Goal: Share content: Share content

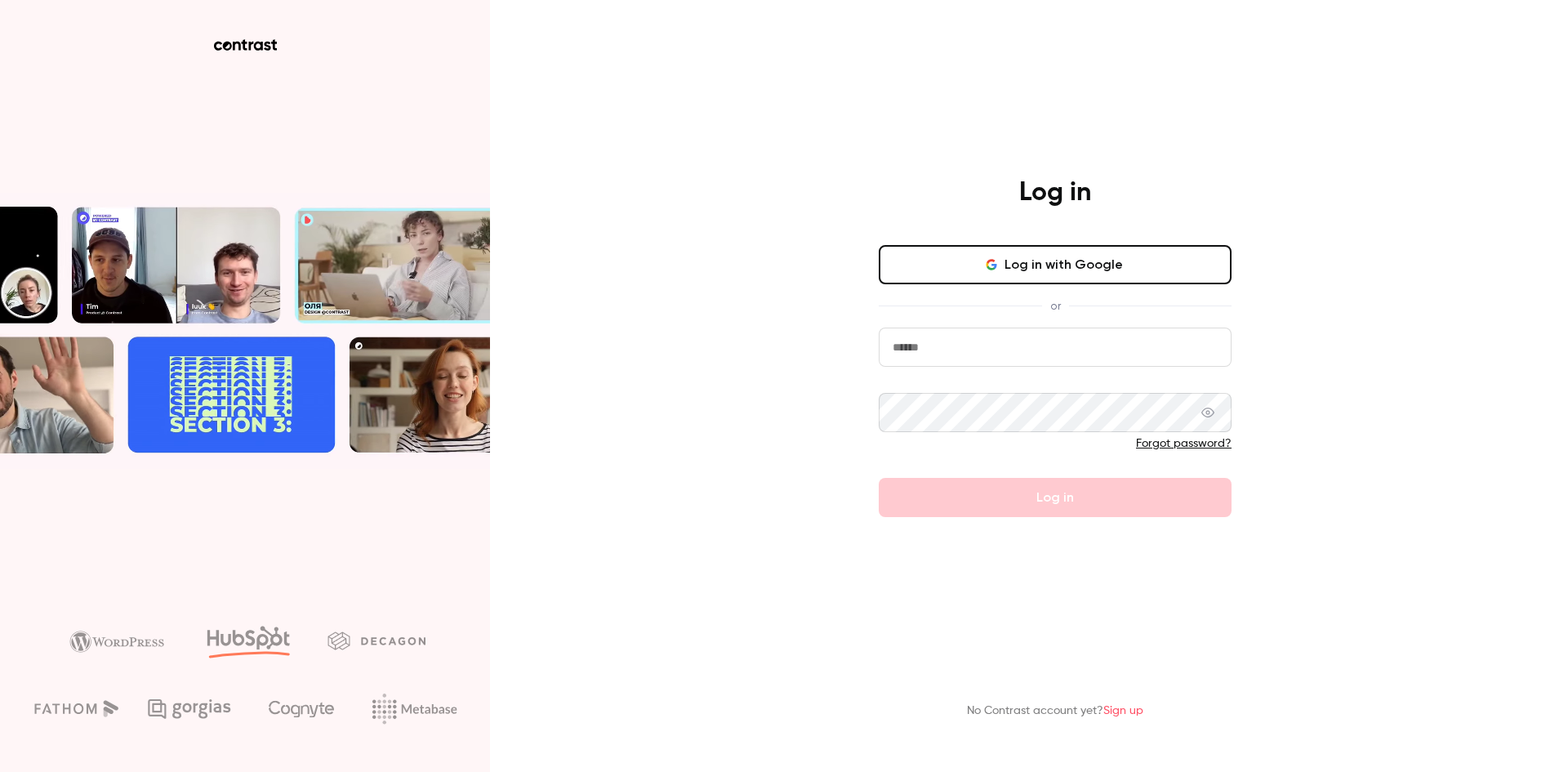
type input "**********"
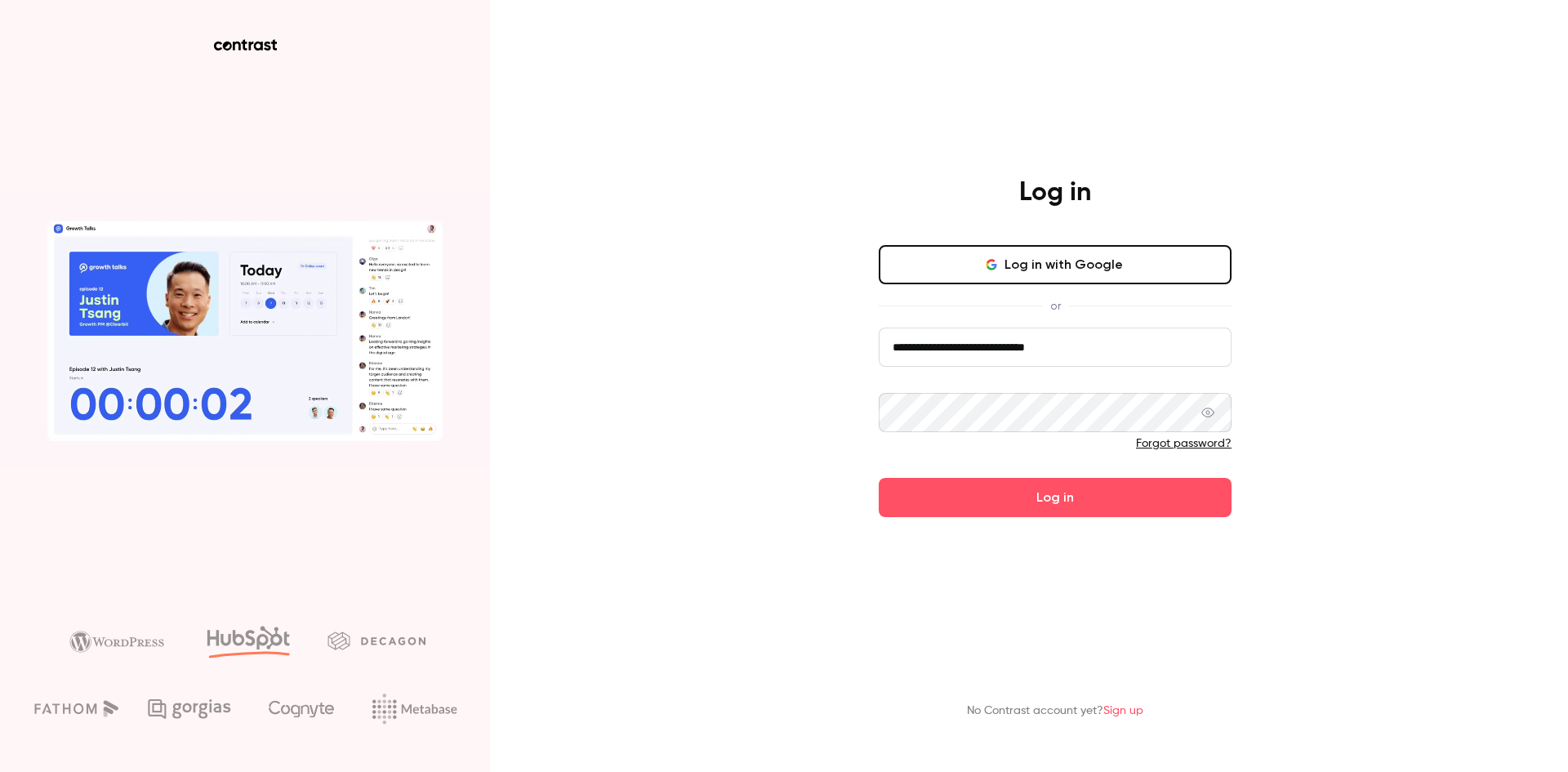
click at [1032, 250] on button "Log in with Google" at bounding box center [1056, 265] width 353 height 39
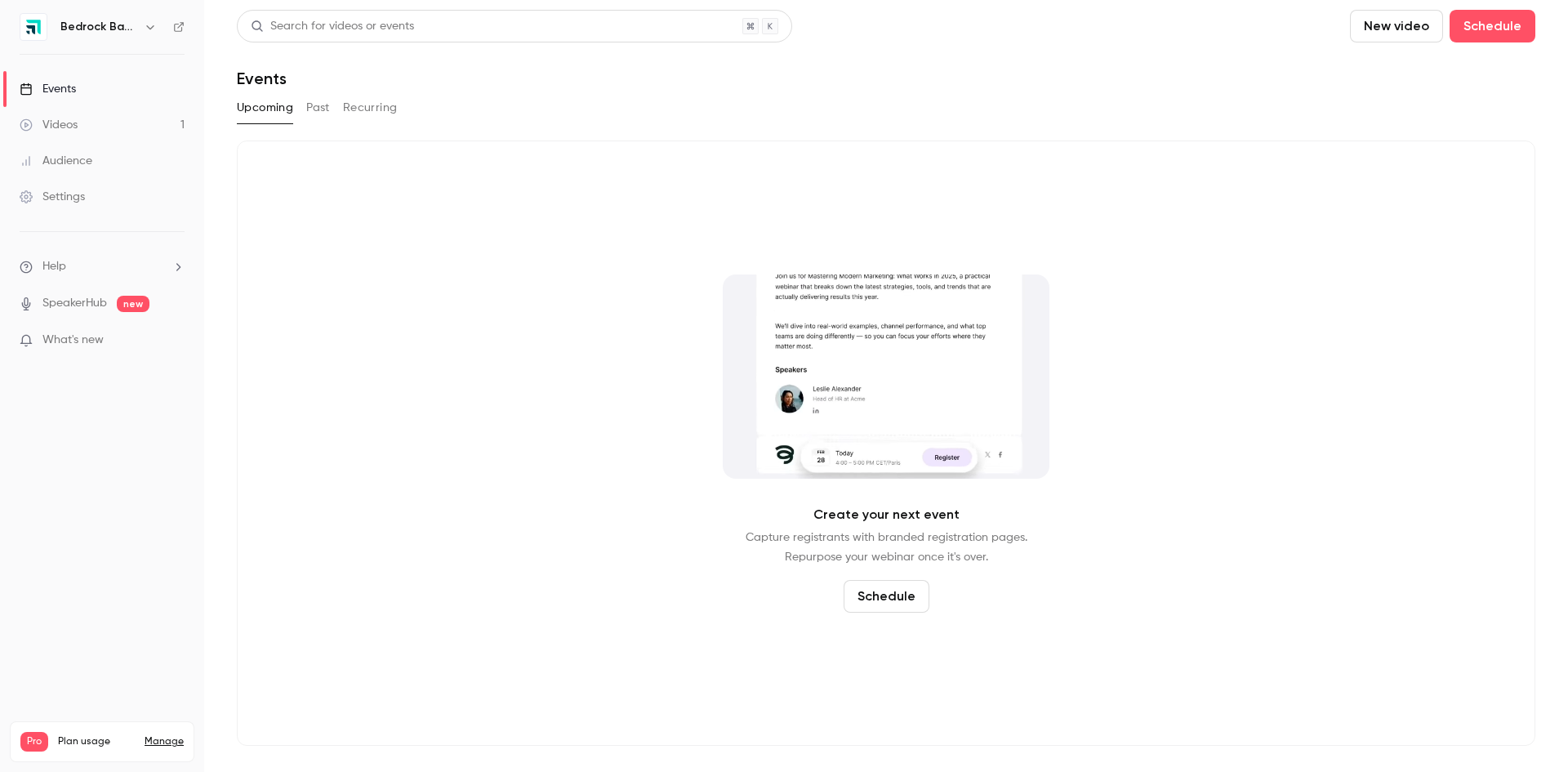
click at [49, 141] on link "Videos 1" at bounding box center [102, 125] width 204 height 36
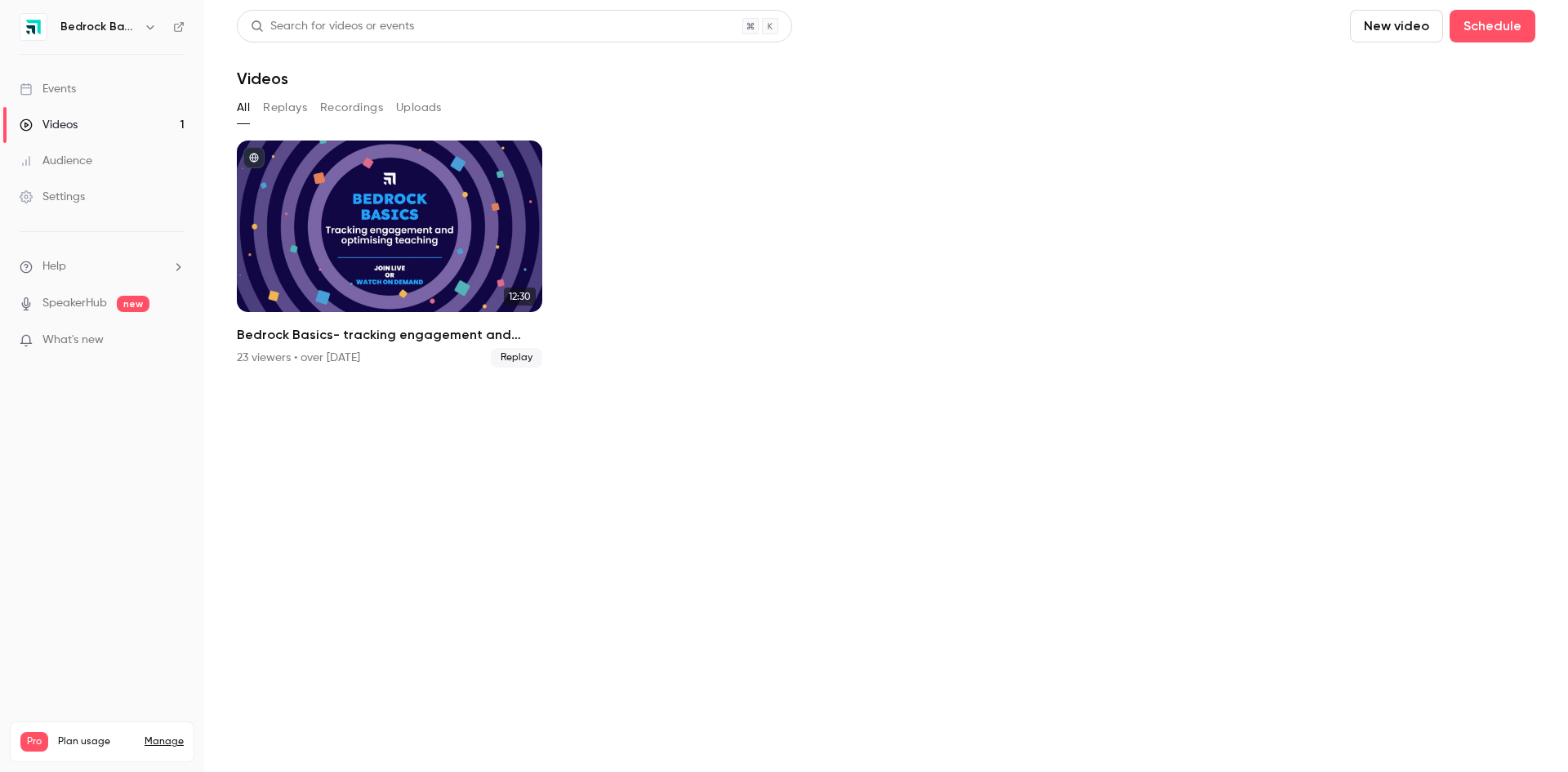
click at [275, 108] on button "Replays" at bounding box center [284, 108] width 44 height 26
click at [123, 31] on h6 "Bedrock Basics" at bounding box center [99, 27] width 77 height 16
click at [148, 31] on icon "button" at bounding box center [150, 27] width 13 height 13
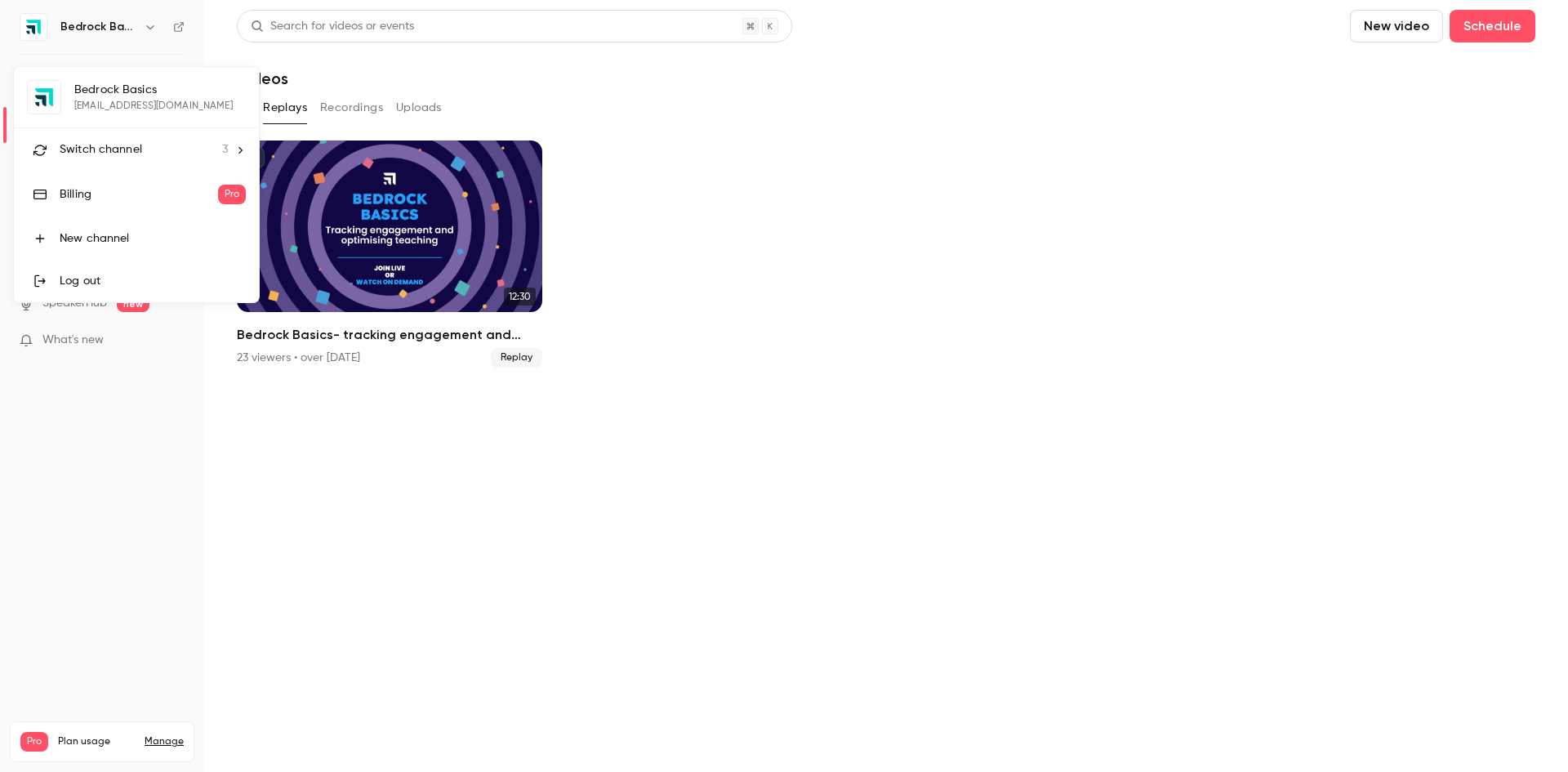
click at [116, 140] on li "Switch channel 3" at bounding box center [136, 150] width 245 height 44
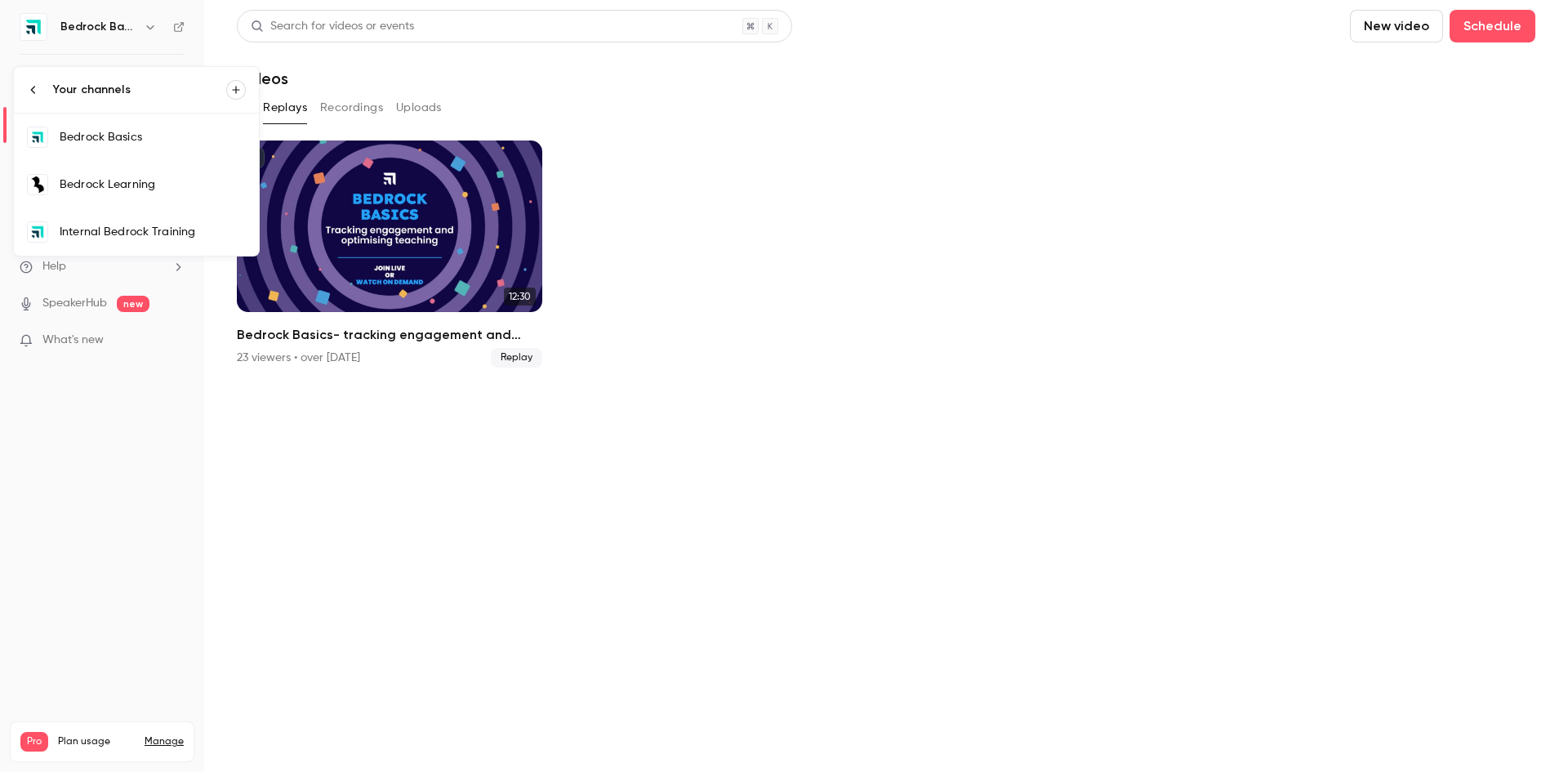
click at [141, 191] on div "Bedrock Learning" at bounding box center [153, 184] width 186 height 16
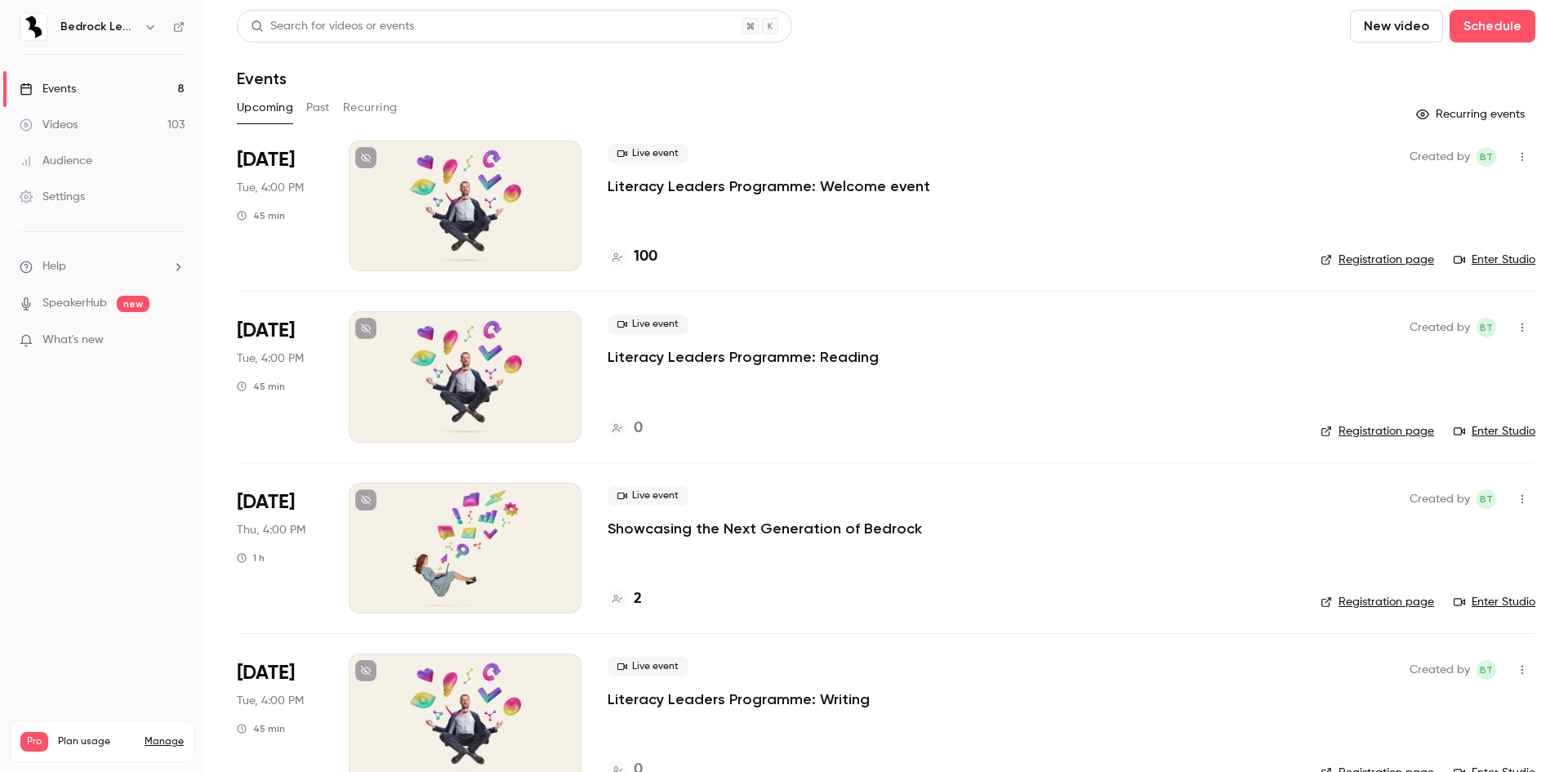
click at [317, 111] on button "Past" at bounding box center [318, 108] width 24 height 26
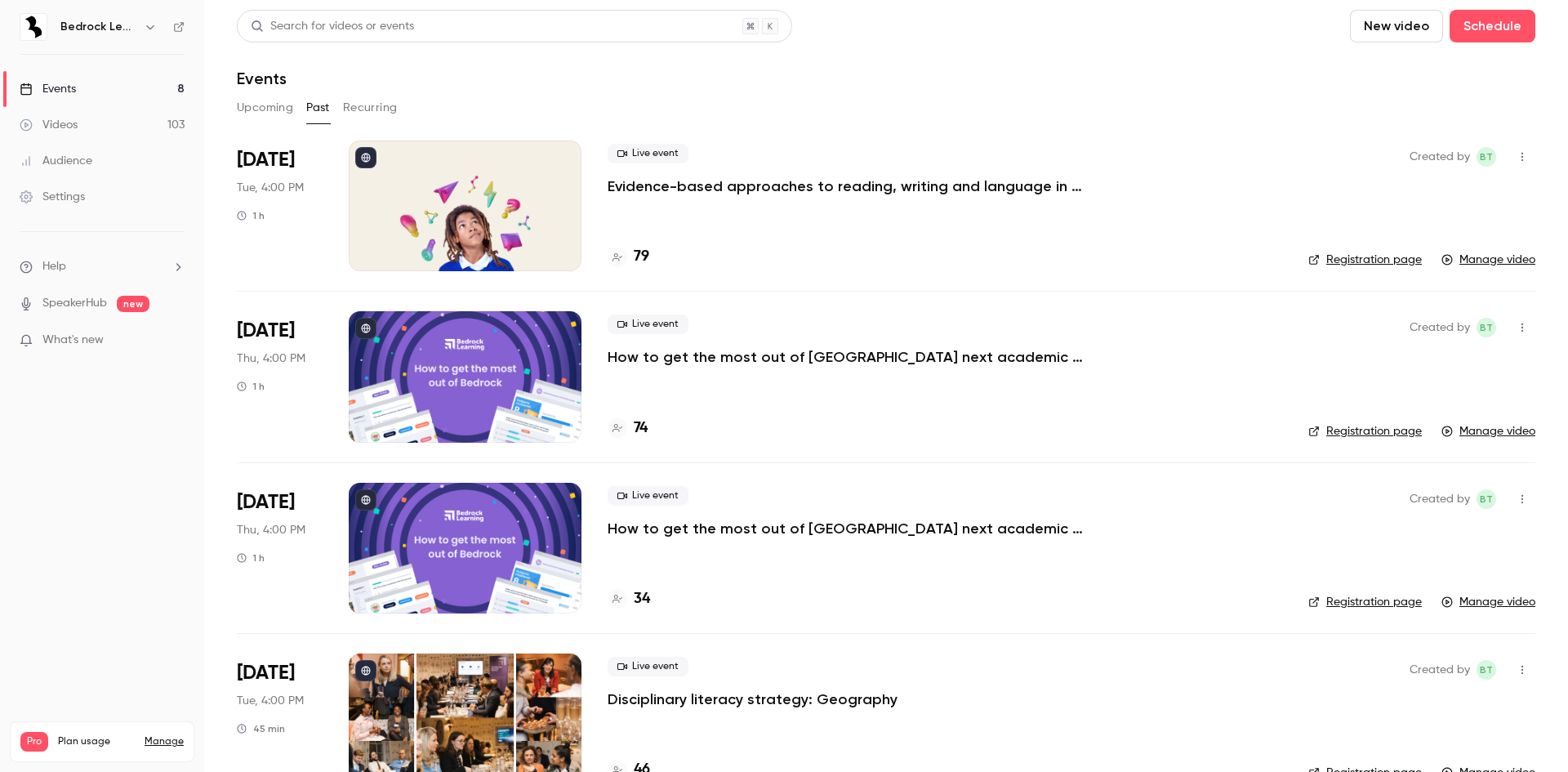
click at [137, 129] on link "Videos 103" at bounding box center [102, 125] width 204 height 36
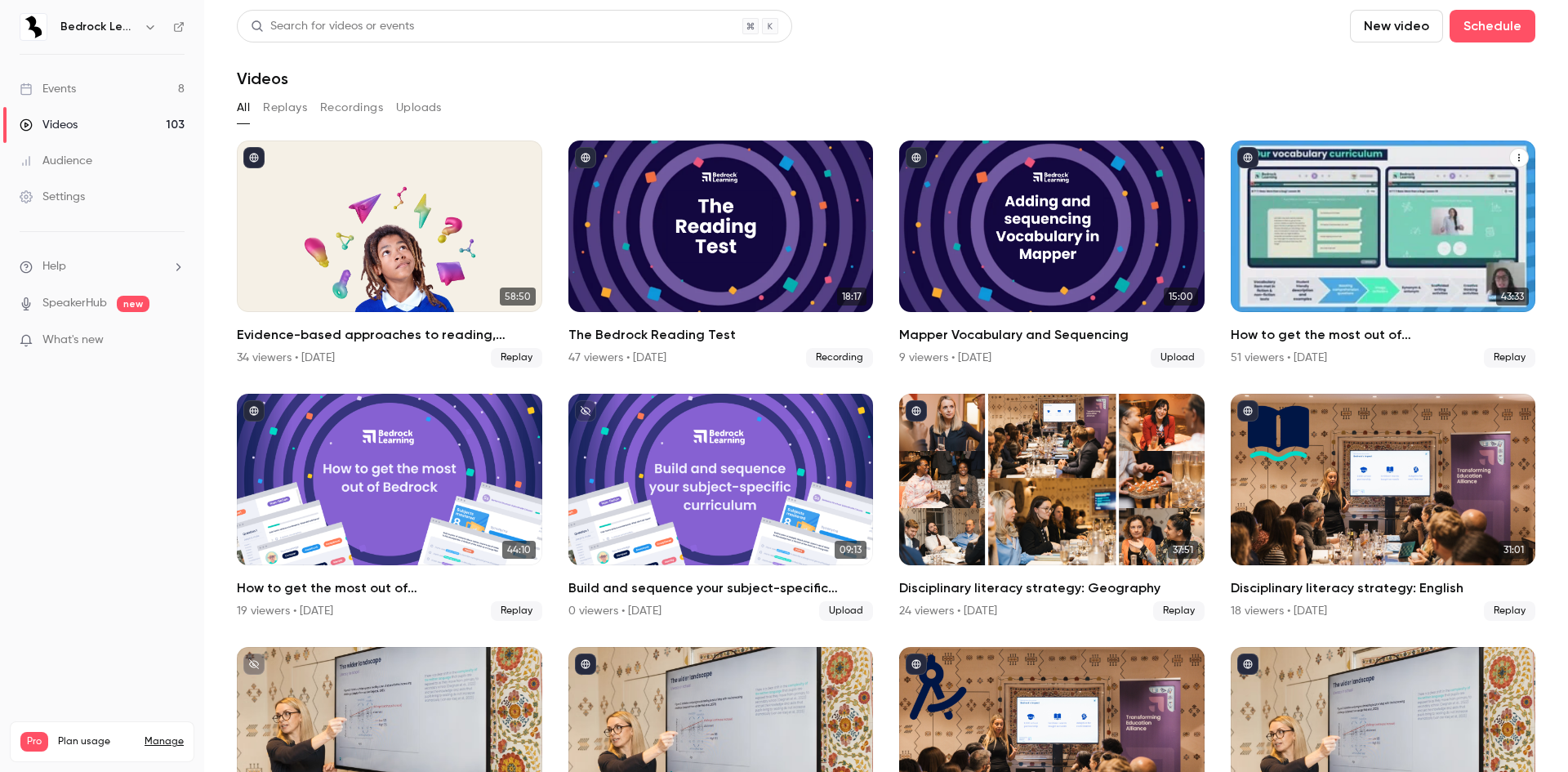
click at [1296, 215] on div "How to get the most out of Bedrock next academic year" at bounding box center [1383, 226] width 305 height 171
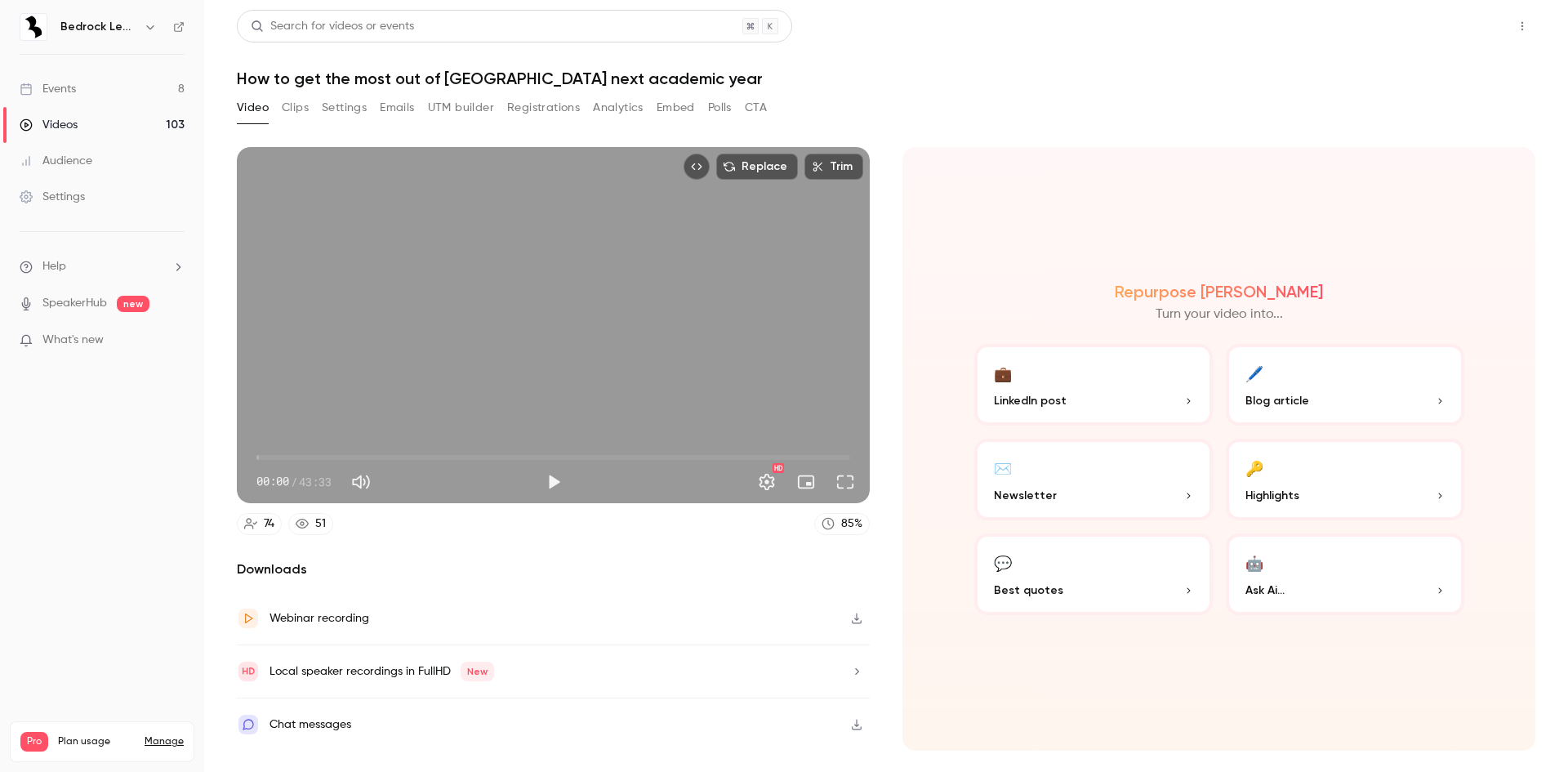
click at [1451, 30] on button "Share" at bounding box center [1463, 26] width 64 height 33
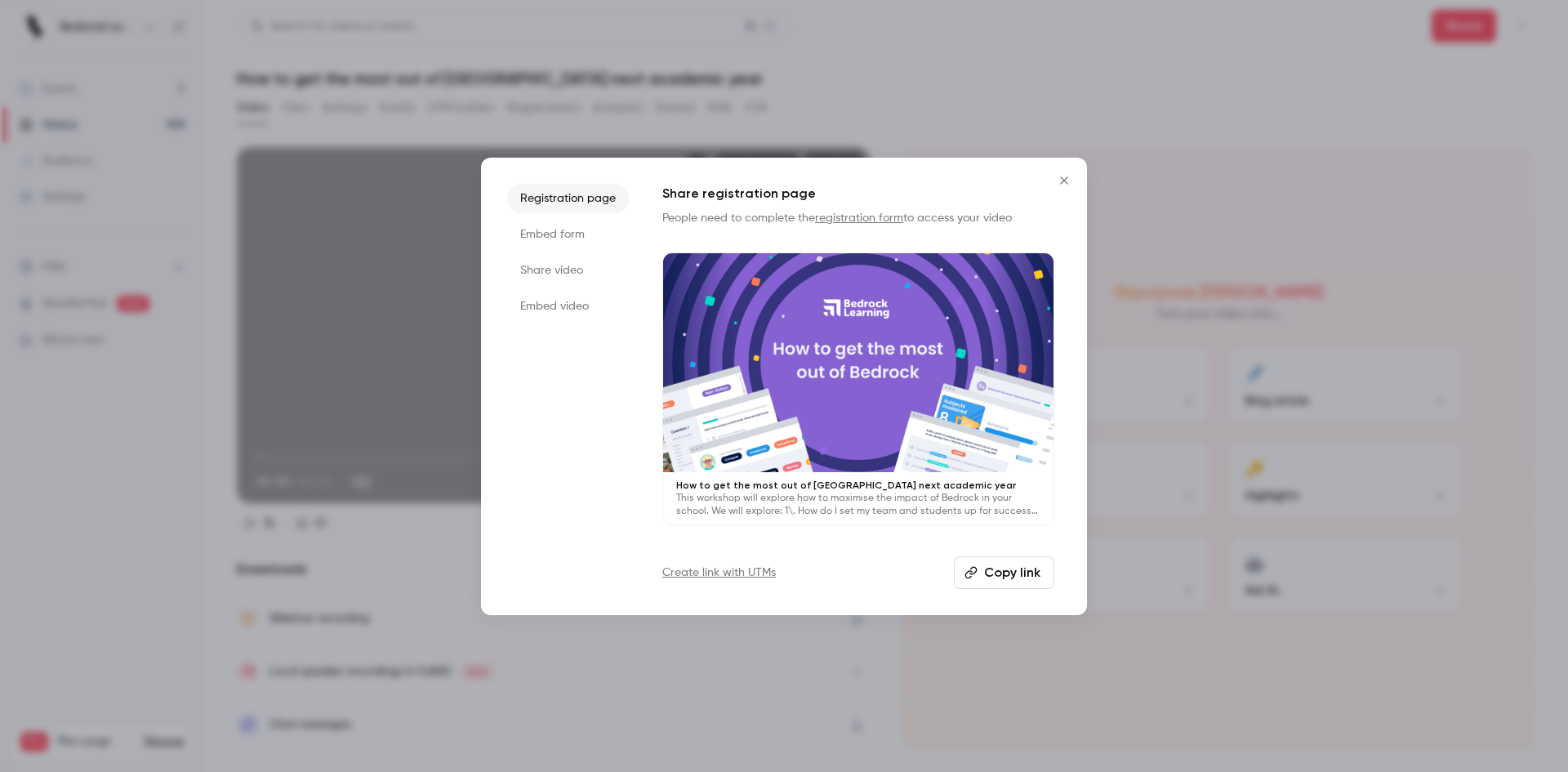
click at [1025, 575] on button "Copy link" at bounding box center [1003, 572] width 100 height 33
click at [1062, 191] on button "Close" at bounding box center [1064, 181] width 33 height 33
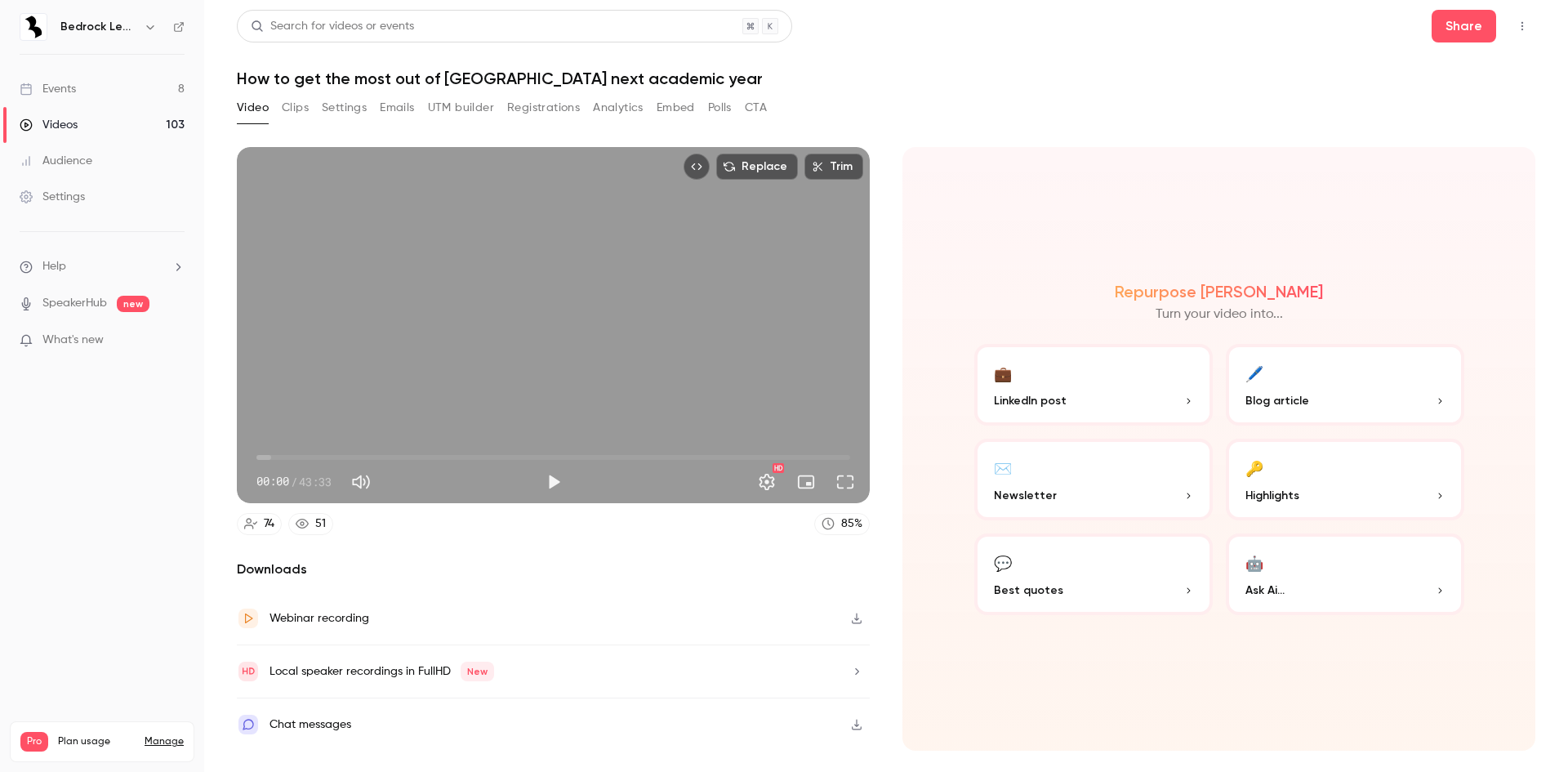
click at [51, 103] on link "Events 8" at bounding box center [102, 89] width 204 height 36
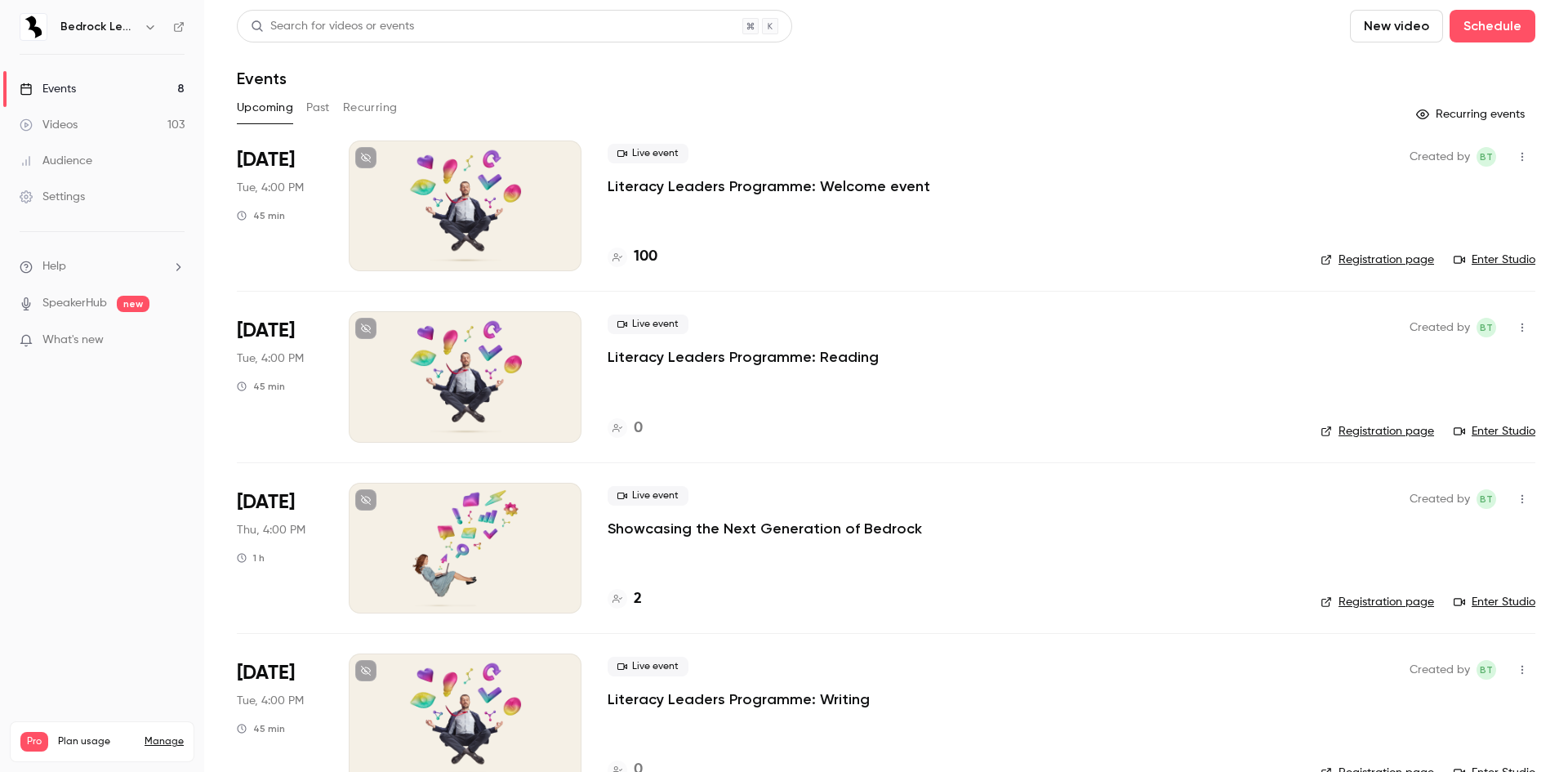
click at [55, 111] on link "Videos 103" at bounding box center [102, 125] width 204 height 36
